Goal: Task Accomplishment & Management: Use online tool/utility

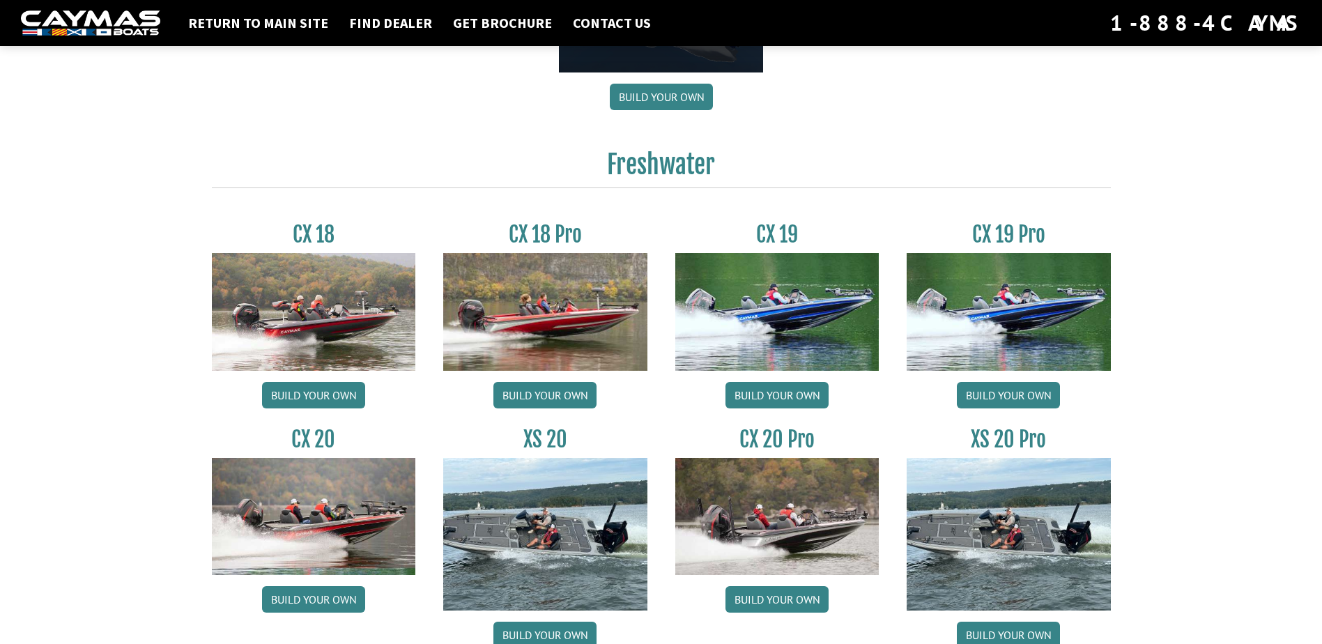
scroll to position [1115, 0]
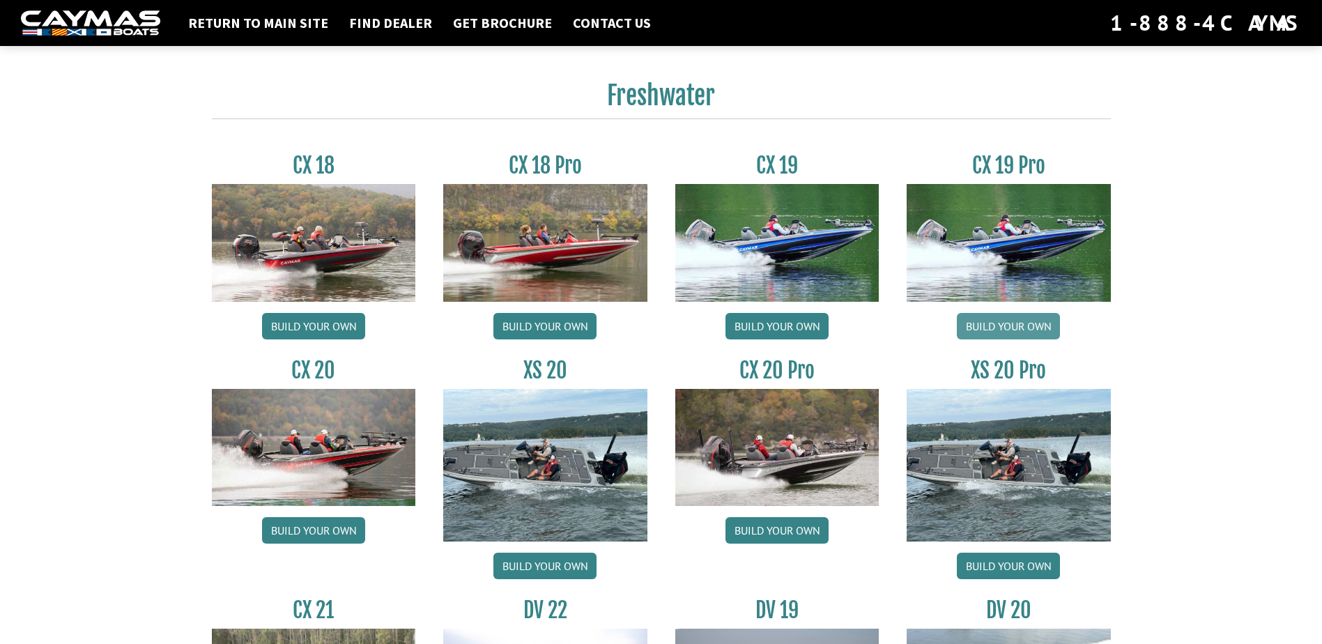
click at [976, 325] on link "Build your own" at bounding box center [1008, 326] width 103 height 26
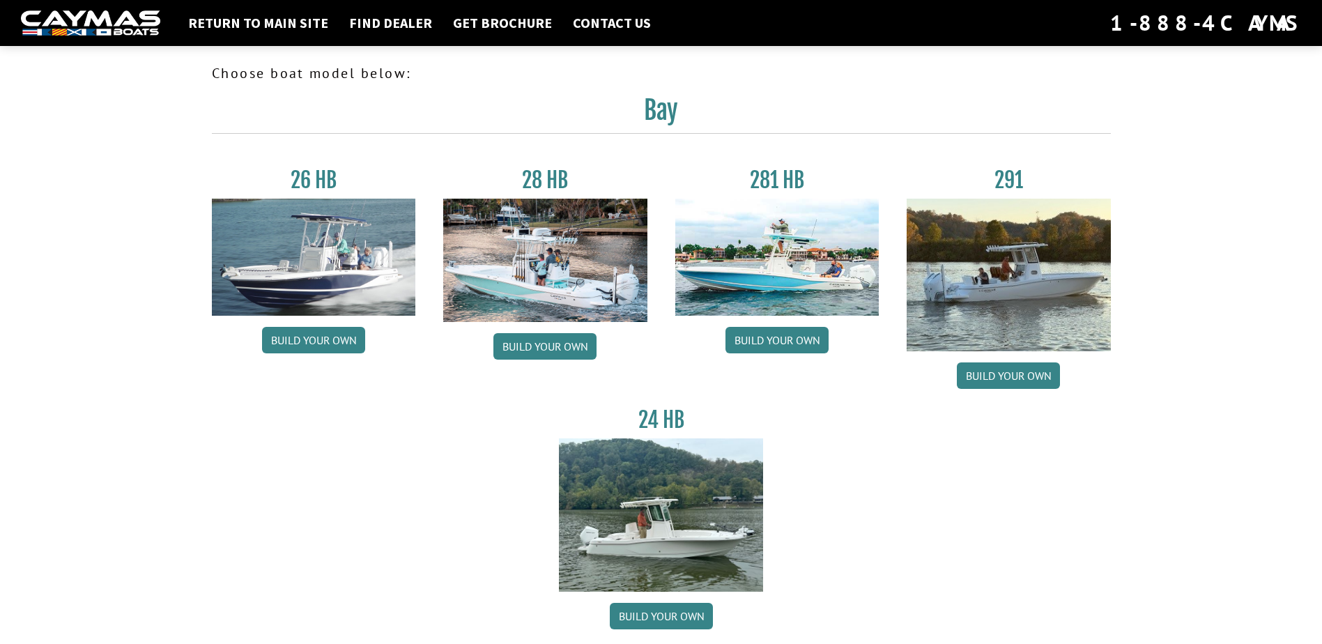
scroll to position [1115, 0]
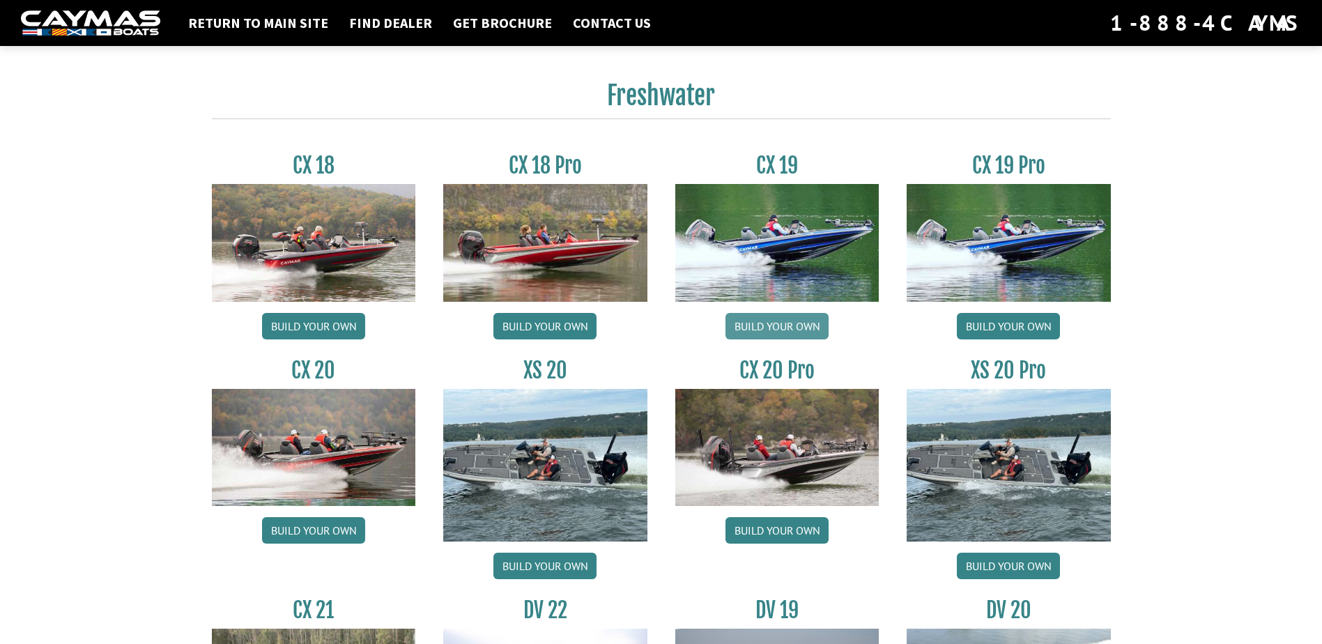
click at [768, 329] on link "Build your own" at bounding box center [777, 326] width 103 height 26
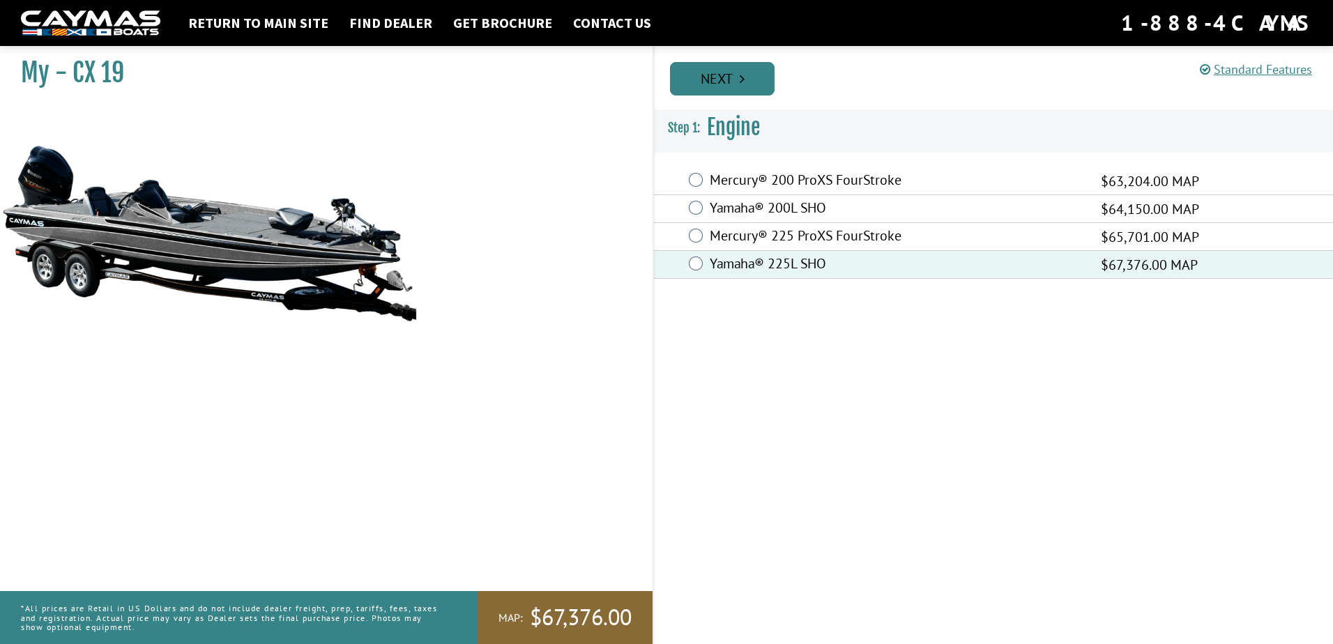
click at [722, 72] on link "Next" at bounding box center [722, 78] width 105 height 33
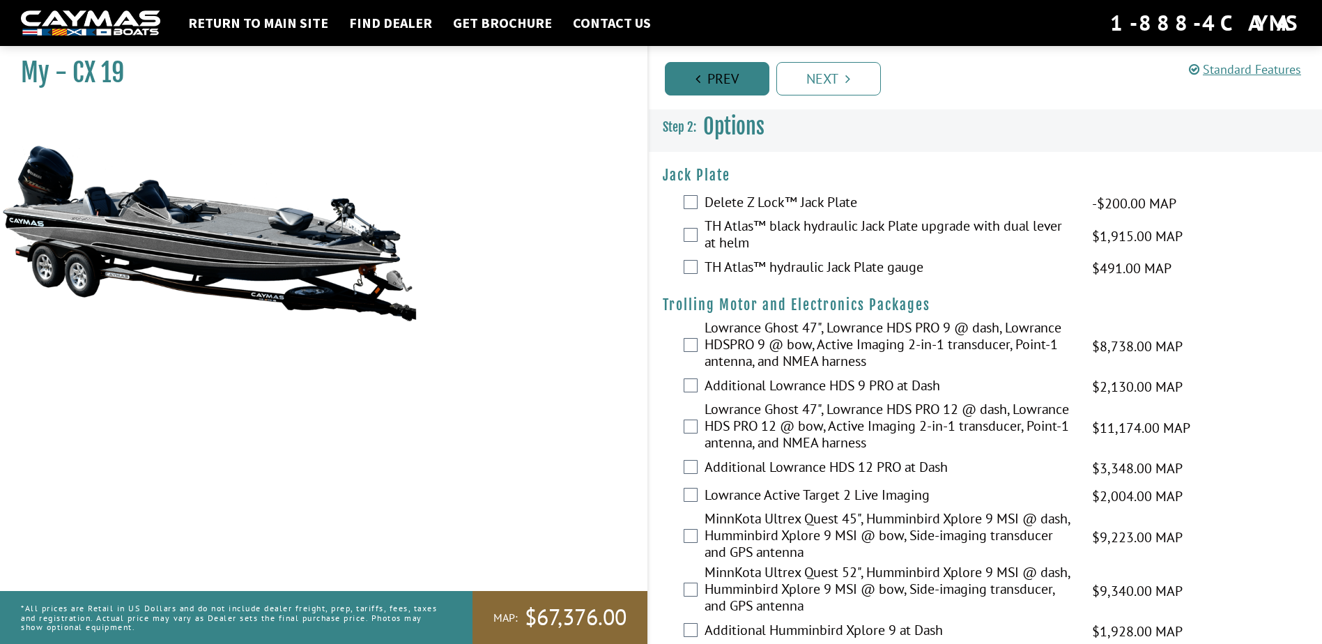
click at [680, 74] on link "Prev" at bounding box center [717, 78] width 105 height 33
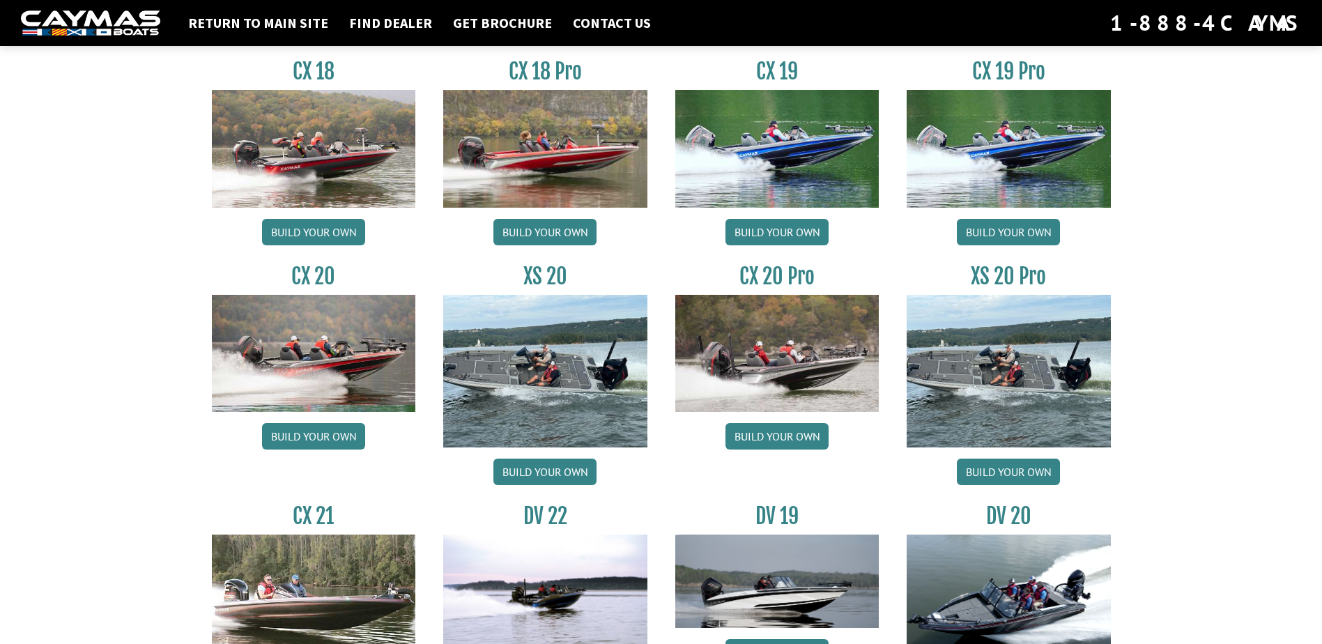
scroll to position [1185, 0]
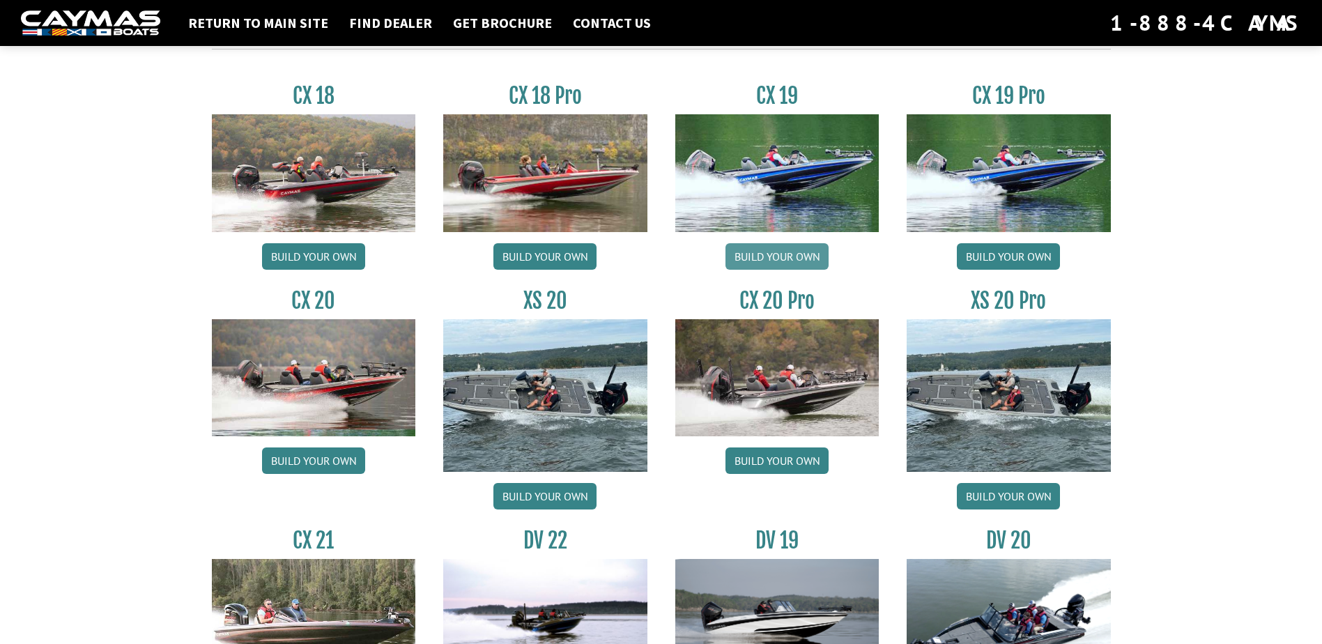
click at [779, 255] on link "Build your own" at bounding box center [777, 256] width 103 height 26
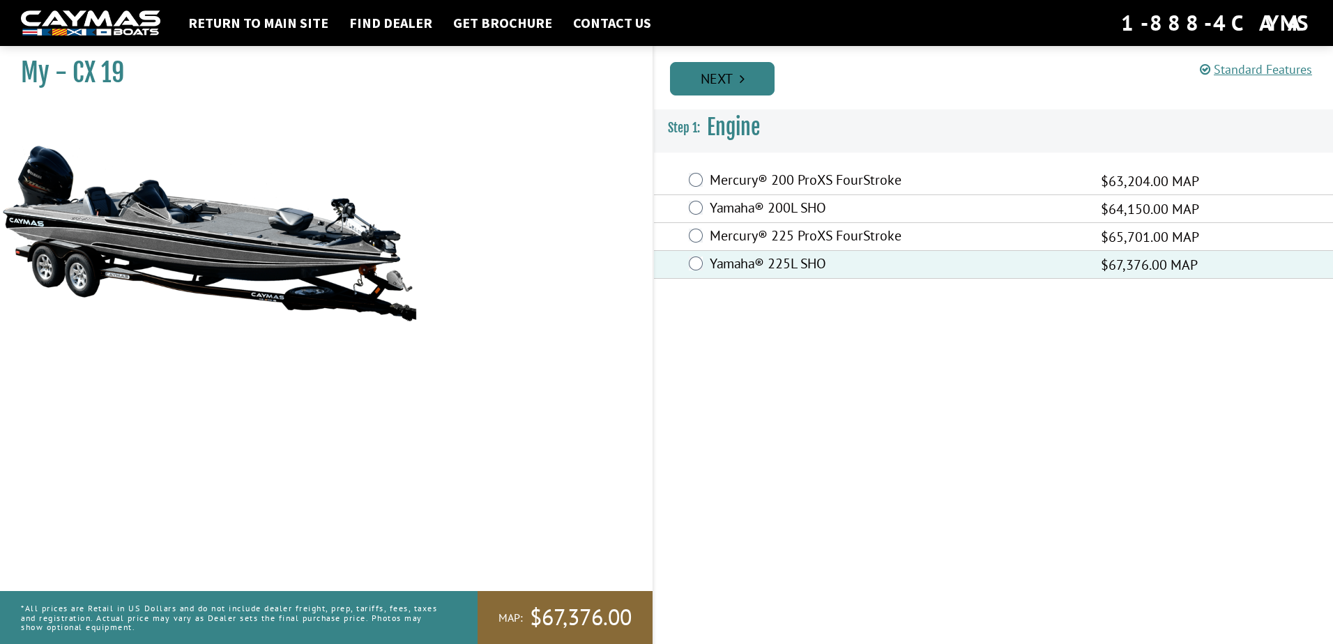
click at [733, 91] on link "Next" at bounding box center [722, 78] width 105 height 33
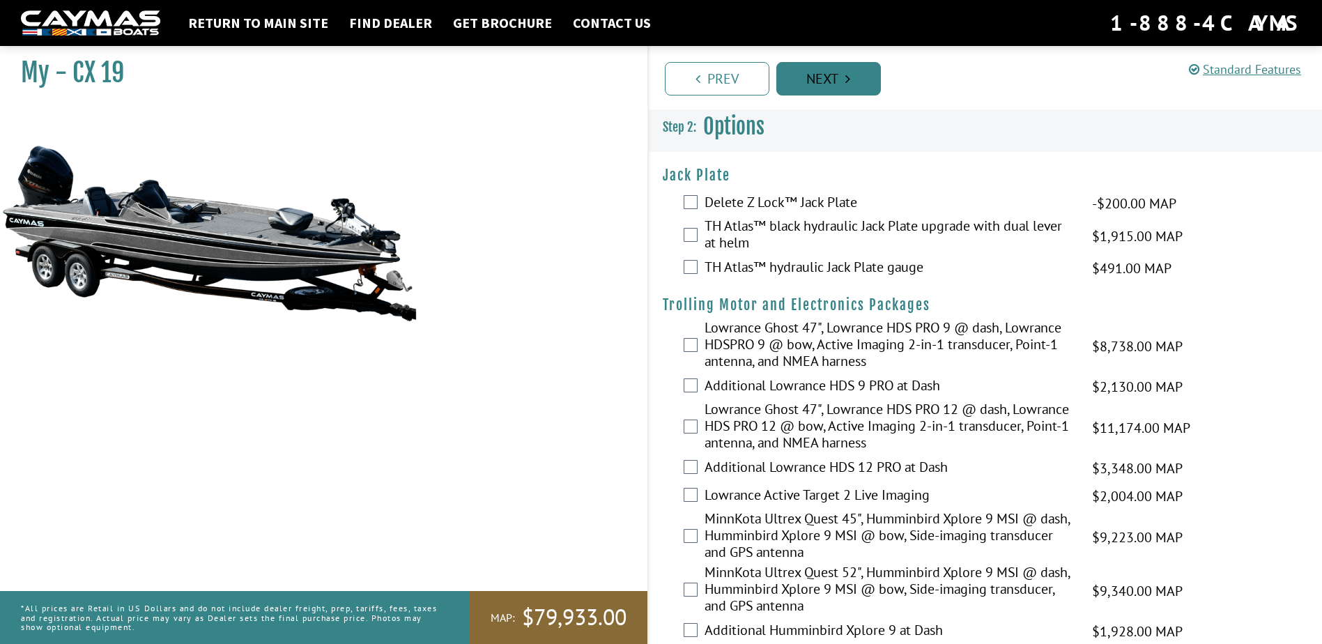
click at [831, 84] on link "Next" at bounding box center [828, 78] width 105 height 33
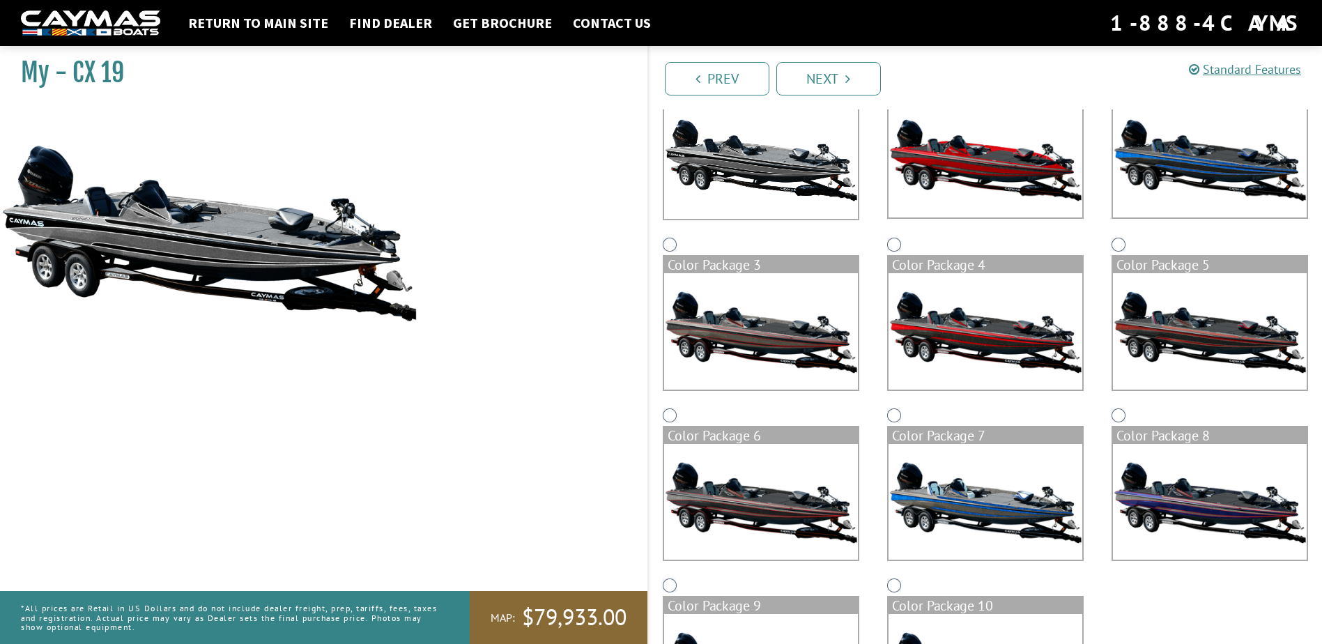
scroll to position [142, 0]
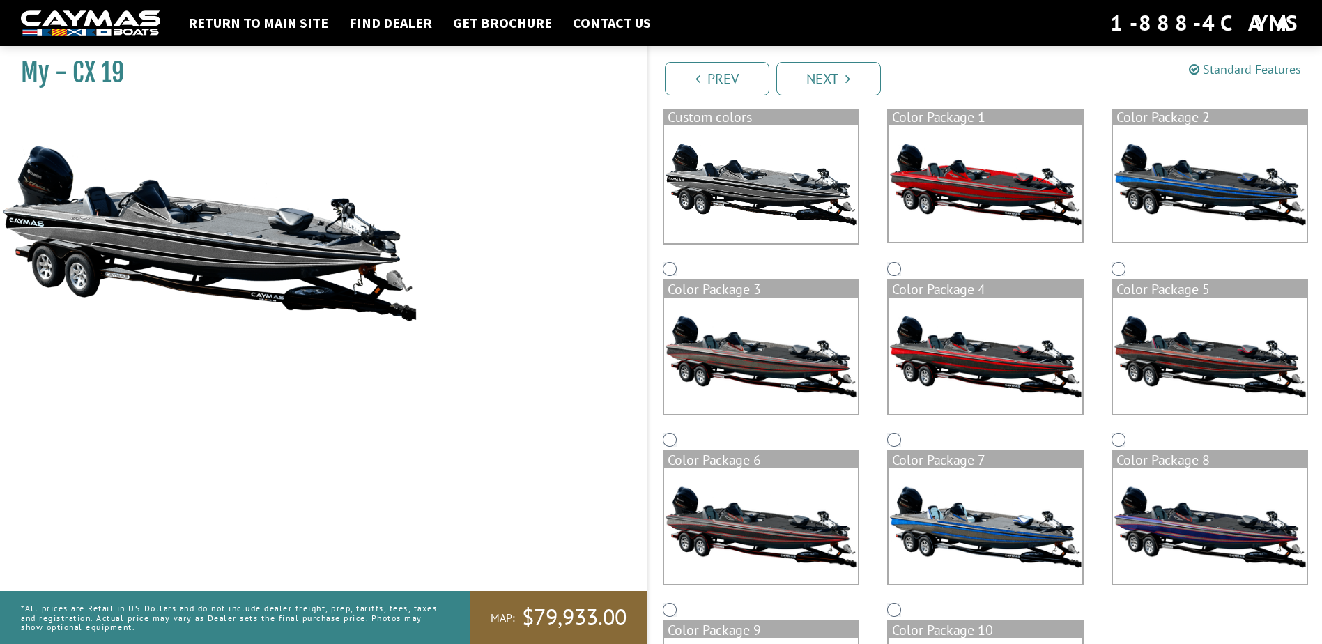
click at [787, 511] on img at bounding box center [761, 526] width 194 height 116
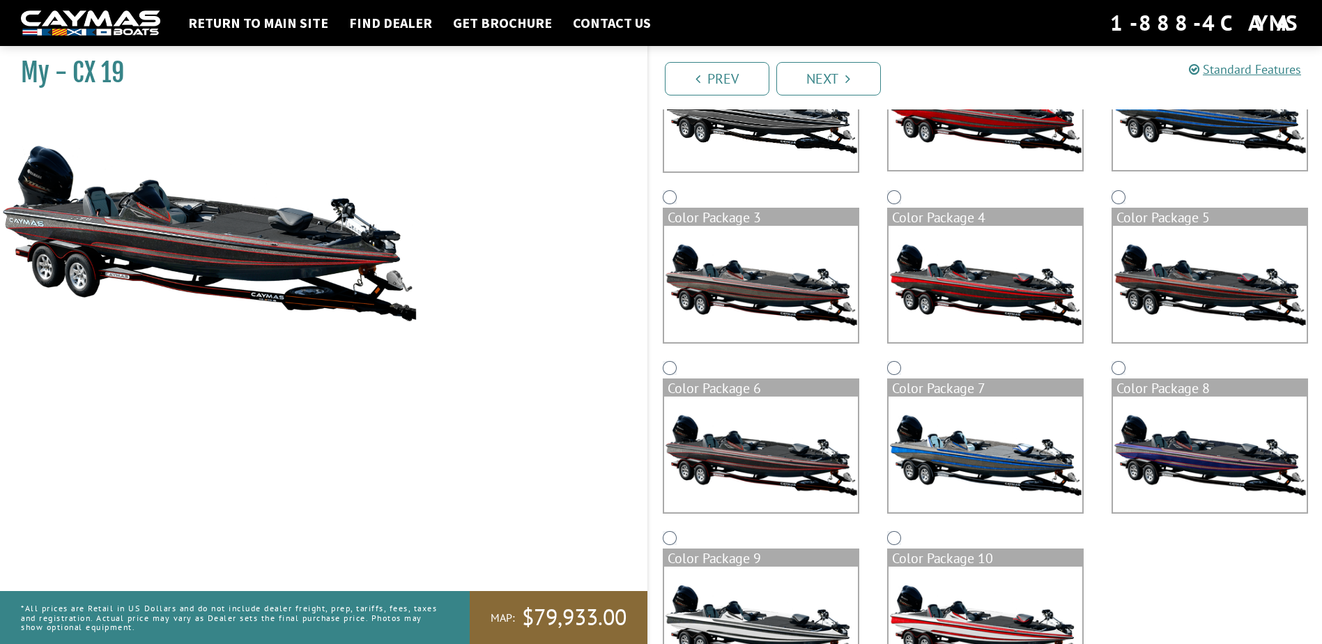
scroll to position [282, 0]
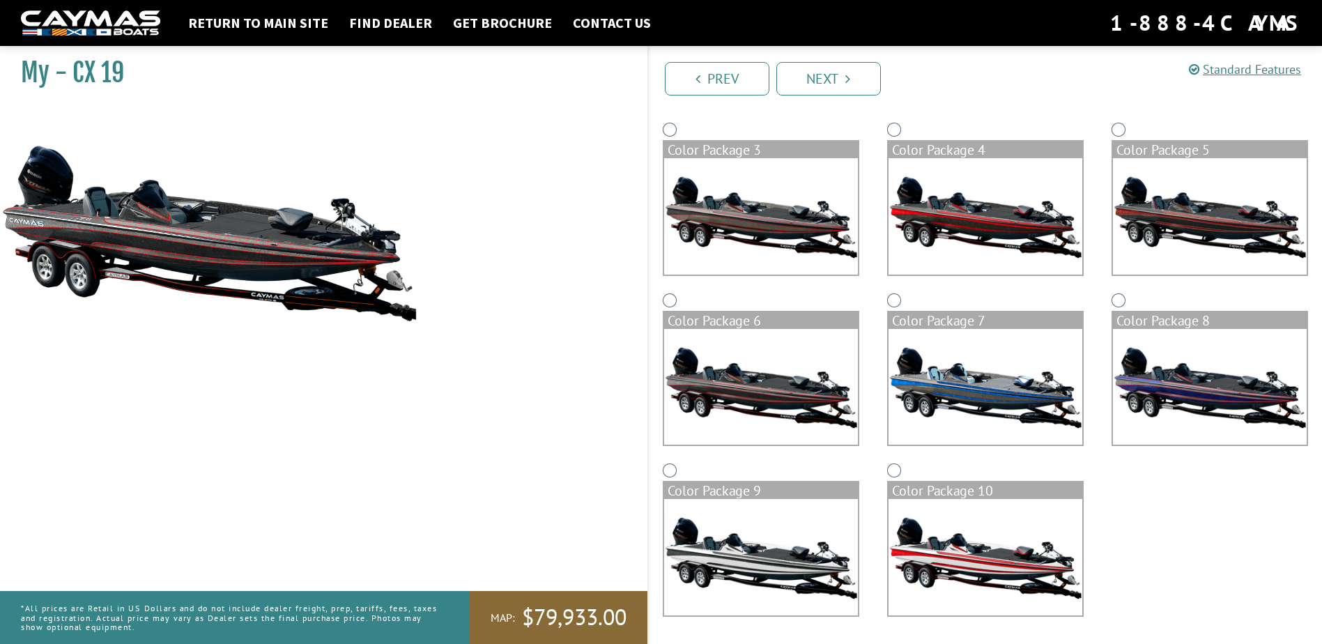
click at [942, 530] on img at bounding box center [986, 557] width 194 height 116
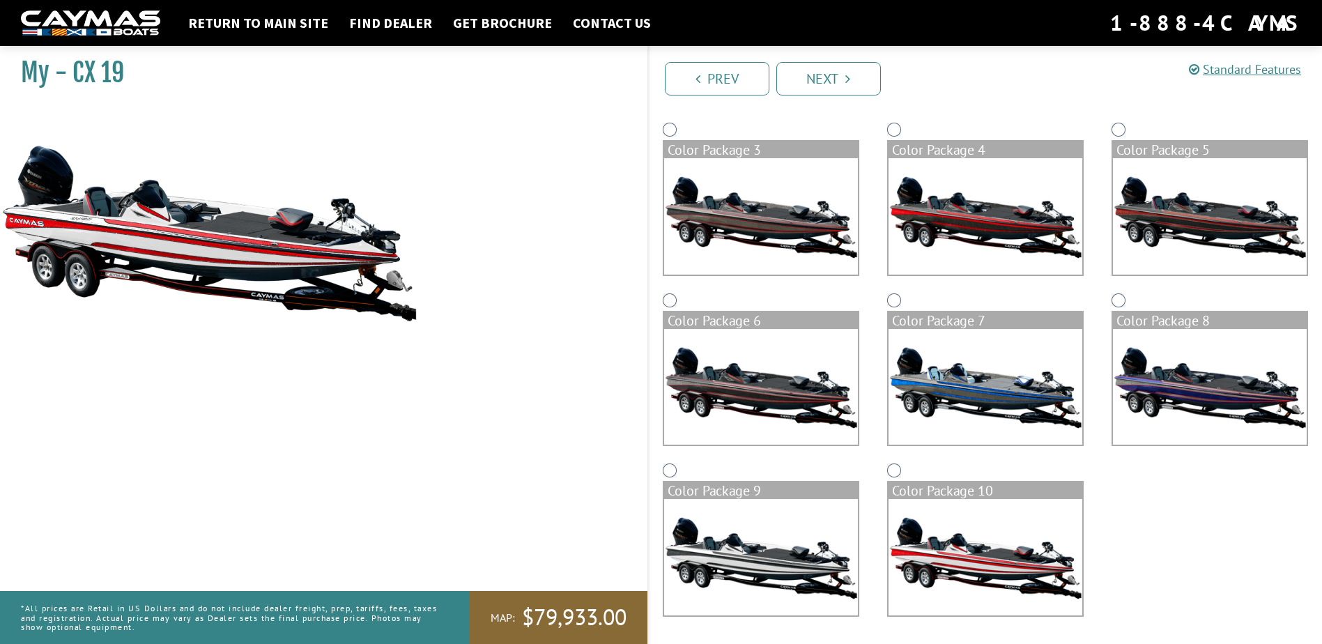
click at [806, 573] on img at bounding box center [761, 557] width 194 height 116
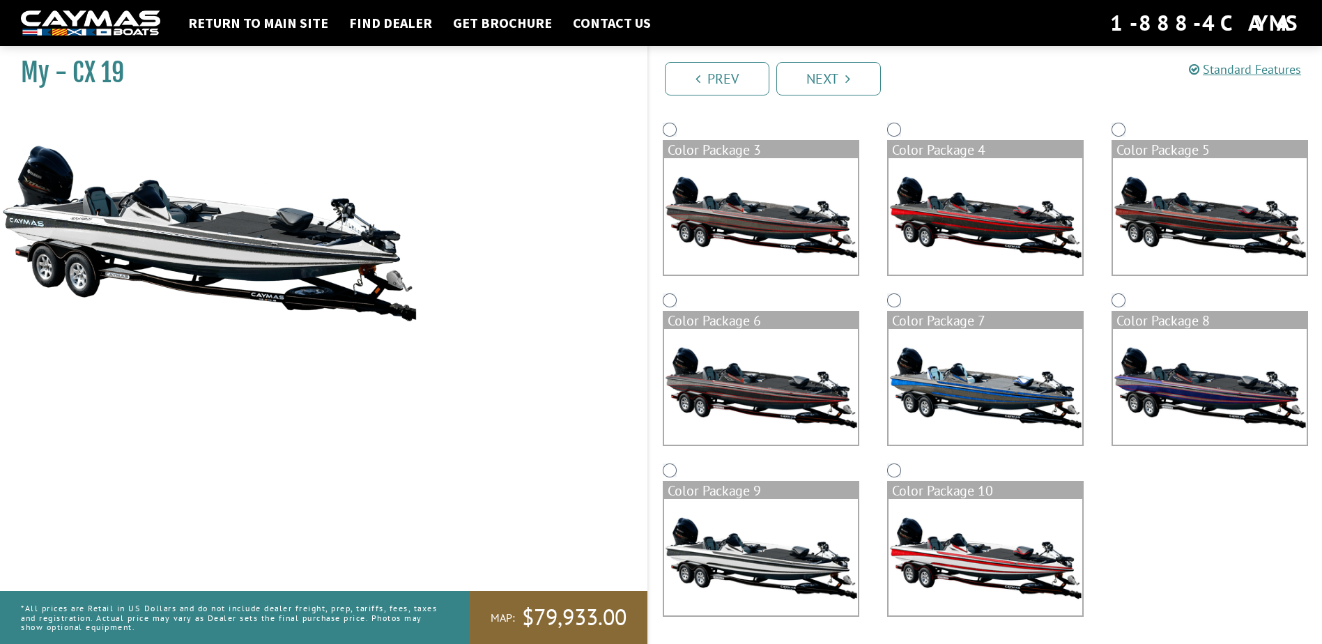
click at [785, 420] on img at bounding box center [761, 387] width 194 height 116
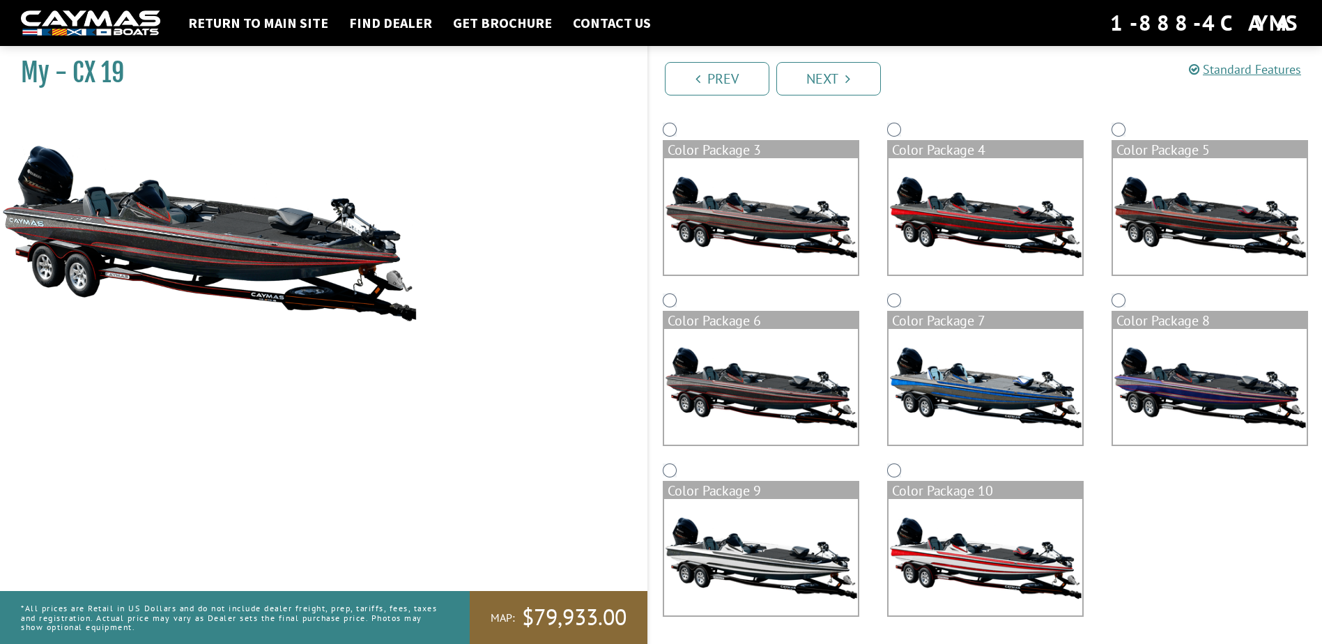
click at [923, 405] on img at bounding box center [986, 387] width 194 height 116
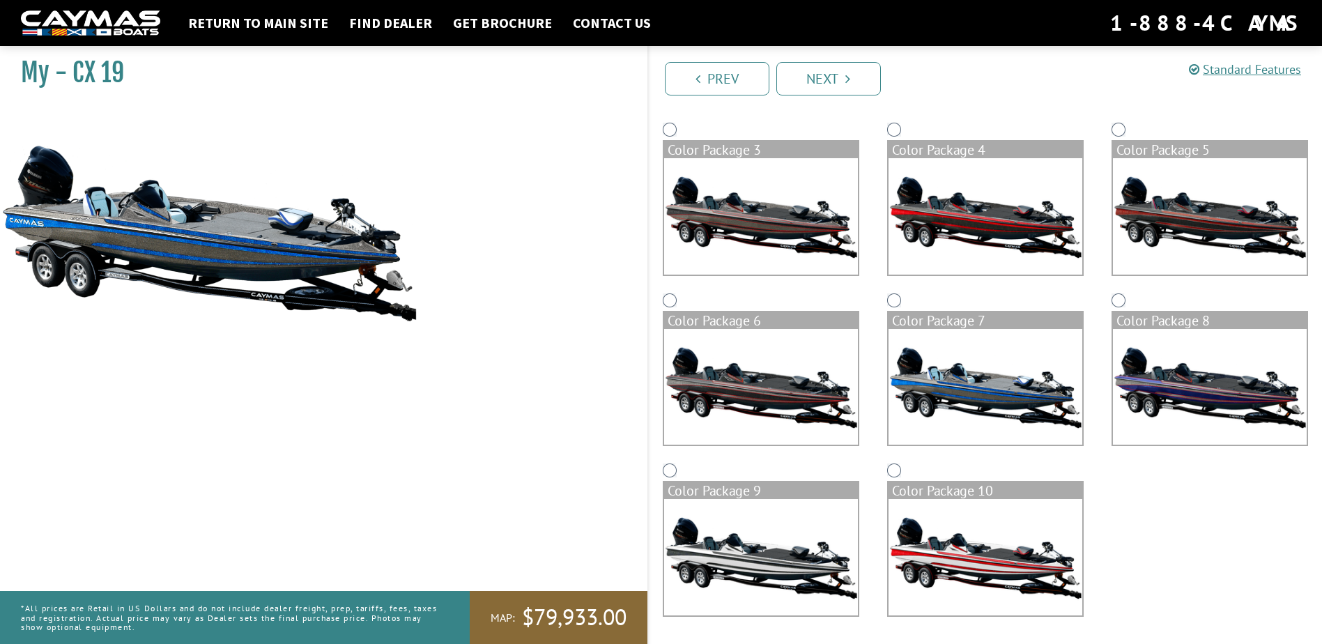
click at [1176, 380] on img at bounding box center [1210, 387] width 194 height 116
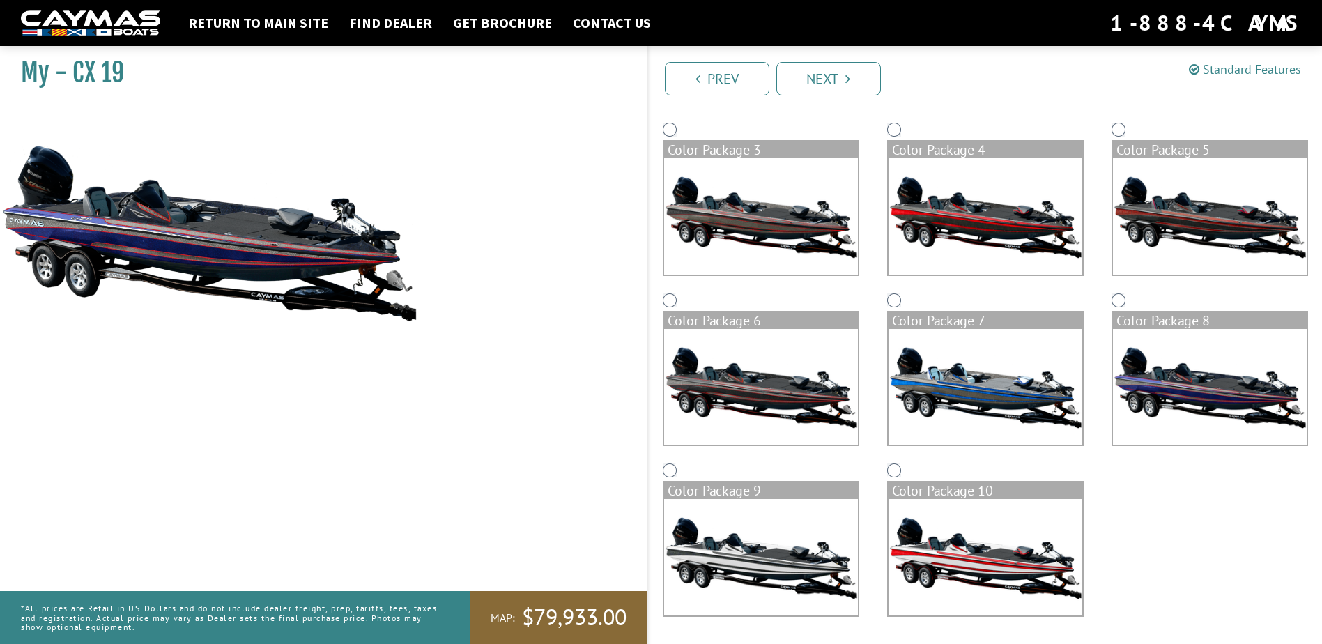
click at [1159, 231] on img at bounding box center [1210, 216] width 194 height 116
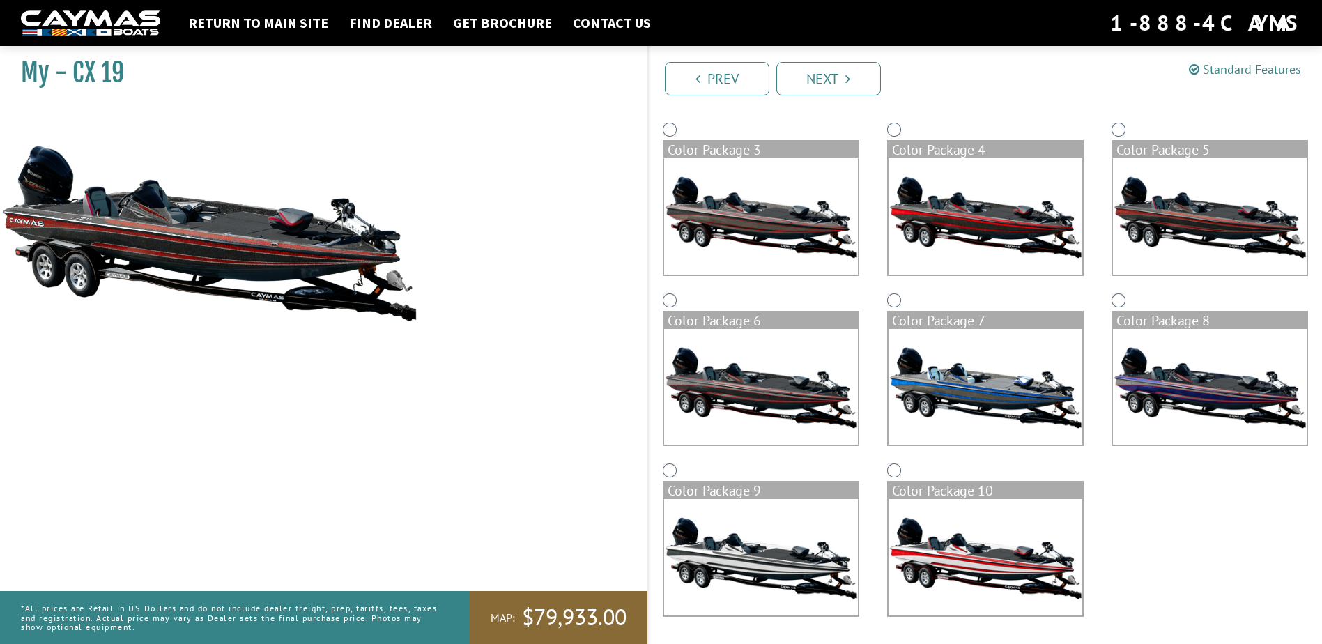
click at [1015, 236] on img at bounding box center [986, 216] width 194 height 116
click at [821, 239] on img at bounding box center [761, 216] width 194 height 116
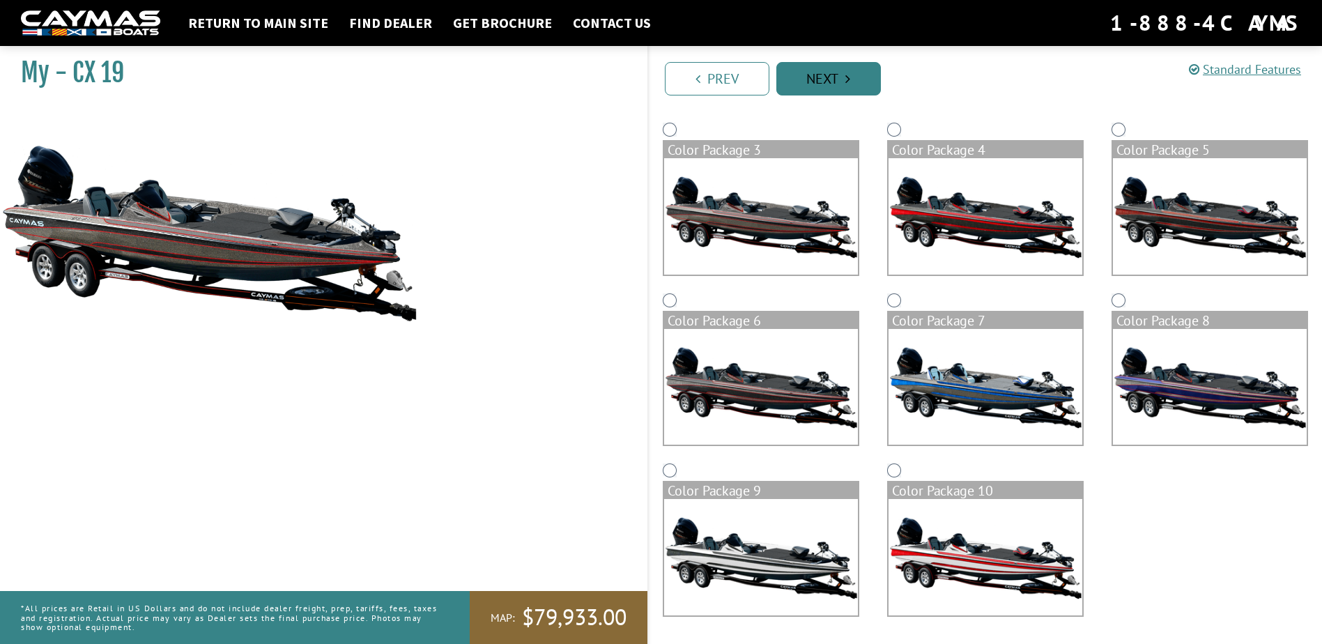
click at [833, 74] on link "Next" at bounding box center [828, 78] width 105 height 33
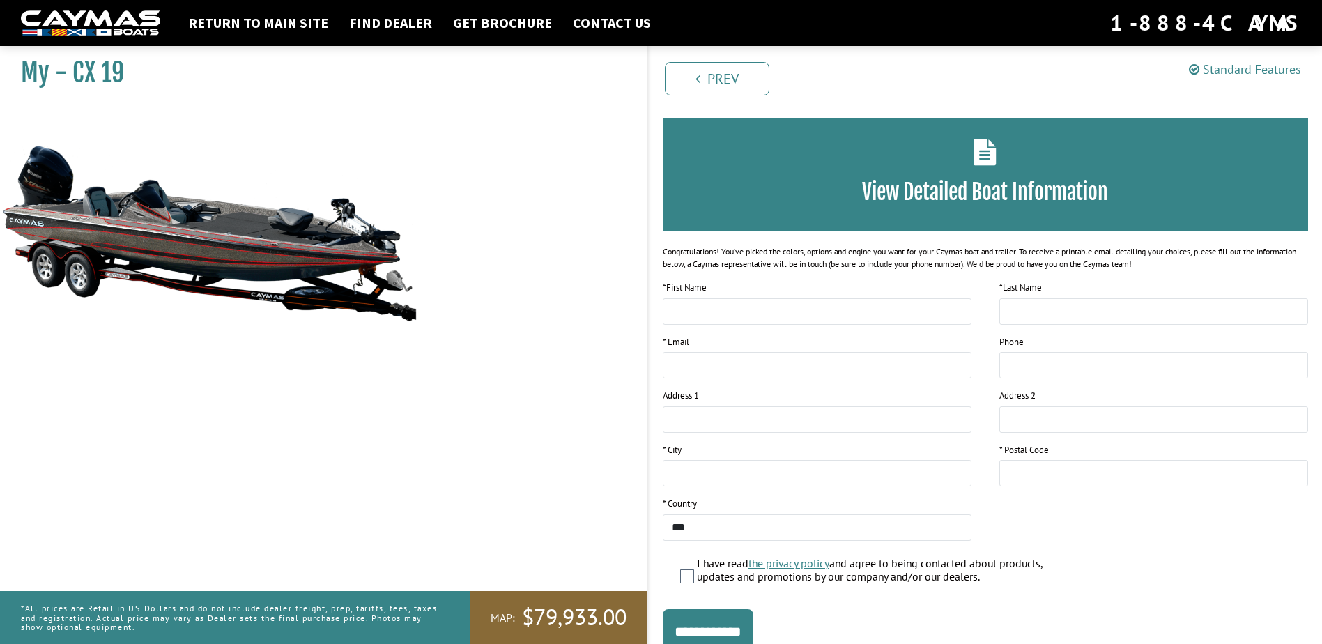
scroll to position [105, 0]
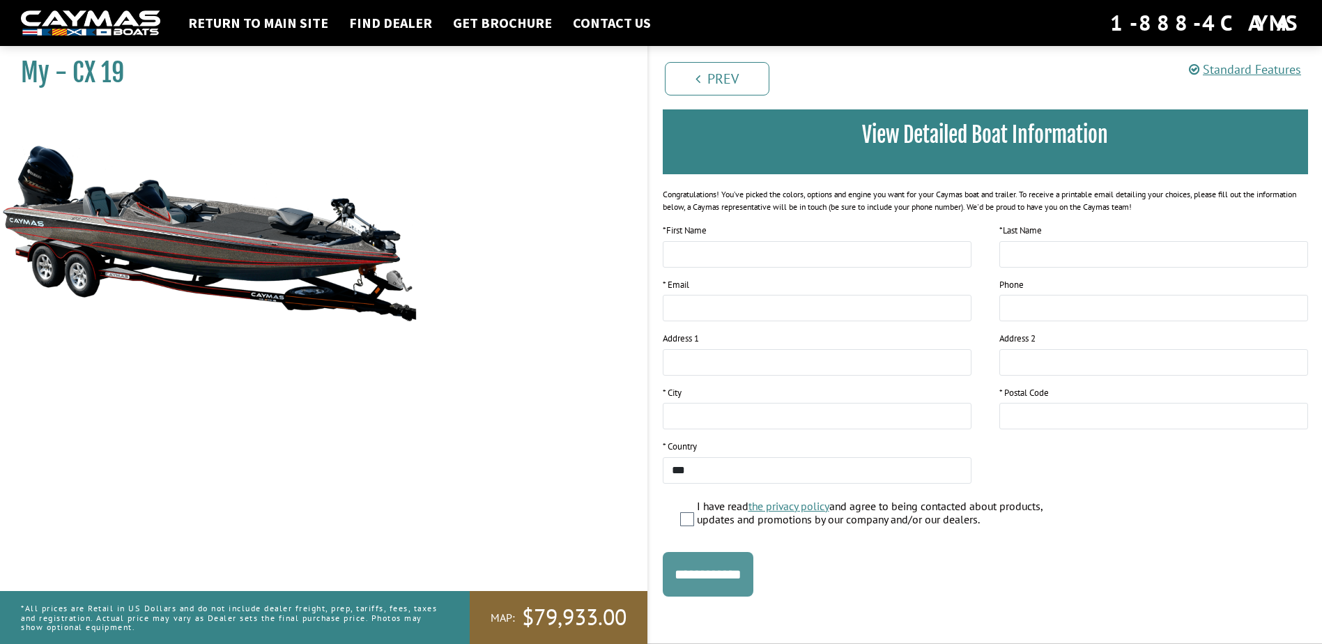
click at [719, 584] on input "**********" at bounding box center [708, 574] width 91 height 45
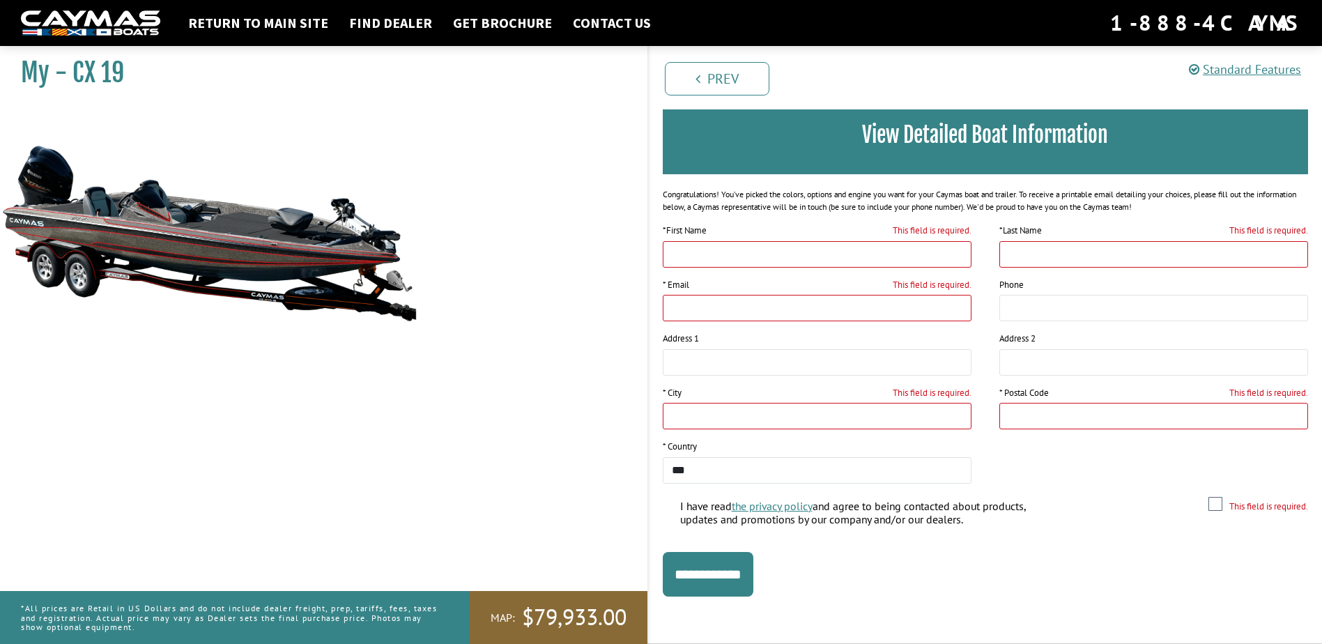
click at [903, 131] on h3 "View Detailed Boat Information" at bounding box center [986, 135] width 604 height 26
click at [831, 144] on h3 "View Detailed Boat Information" at bounding box center [986, 135] width 604 height 26
click at [690, 88] on link "Prev" at bounding box center [717, 78] width 105 height 33
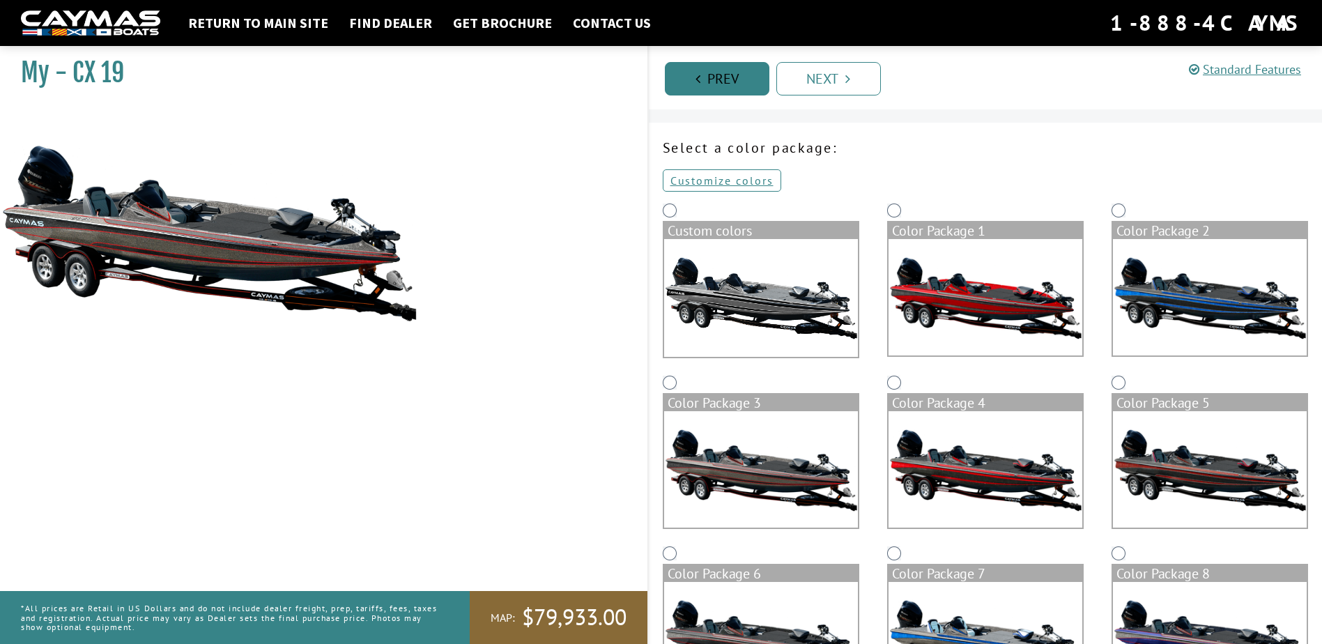
scroll to position [0, 0]
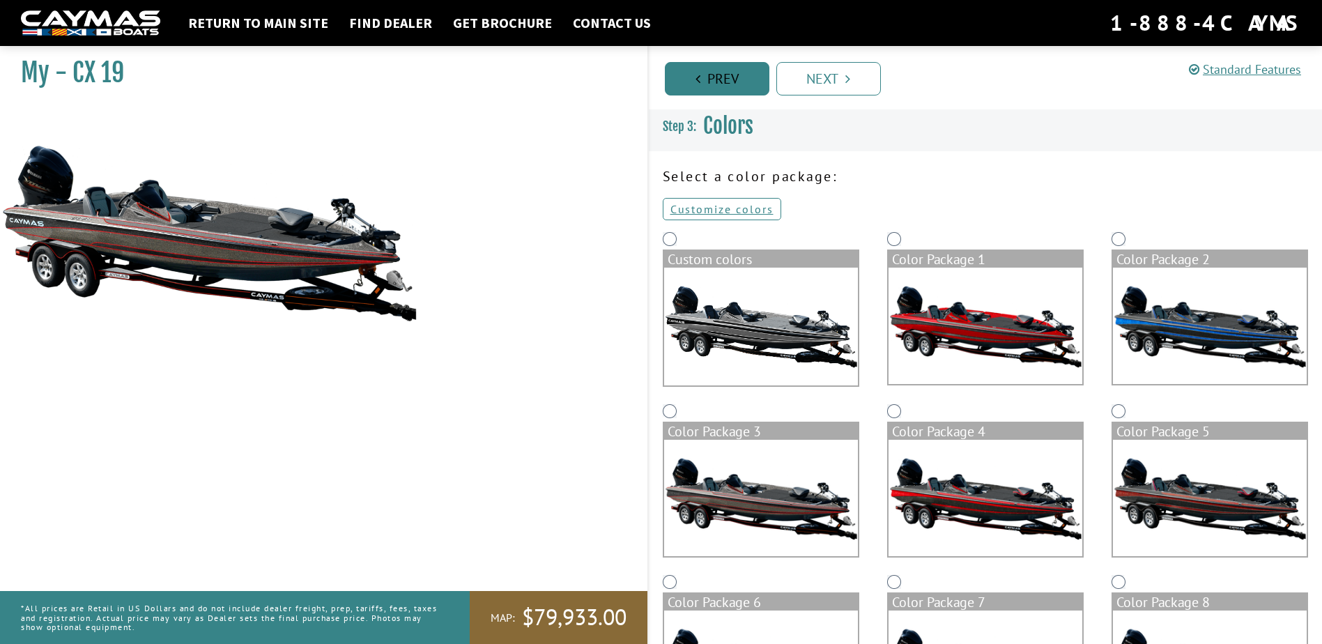
click at [675, 82] on link "Prev" at bounding box center [717, 78] width 105 height 33
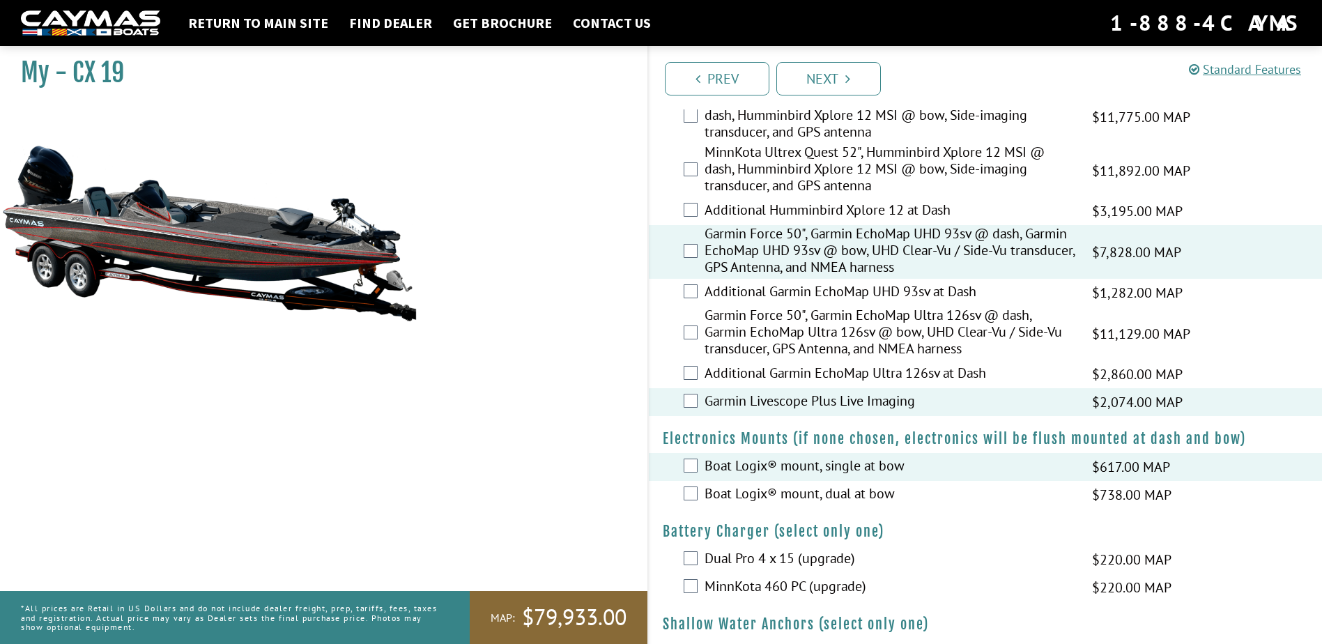
scroll to position [558, 0]
